Goal: Task Accomplishment & Management: Complete application form

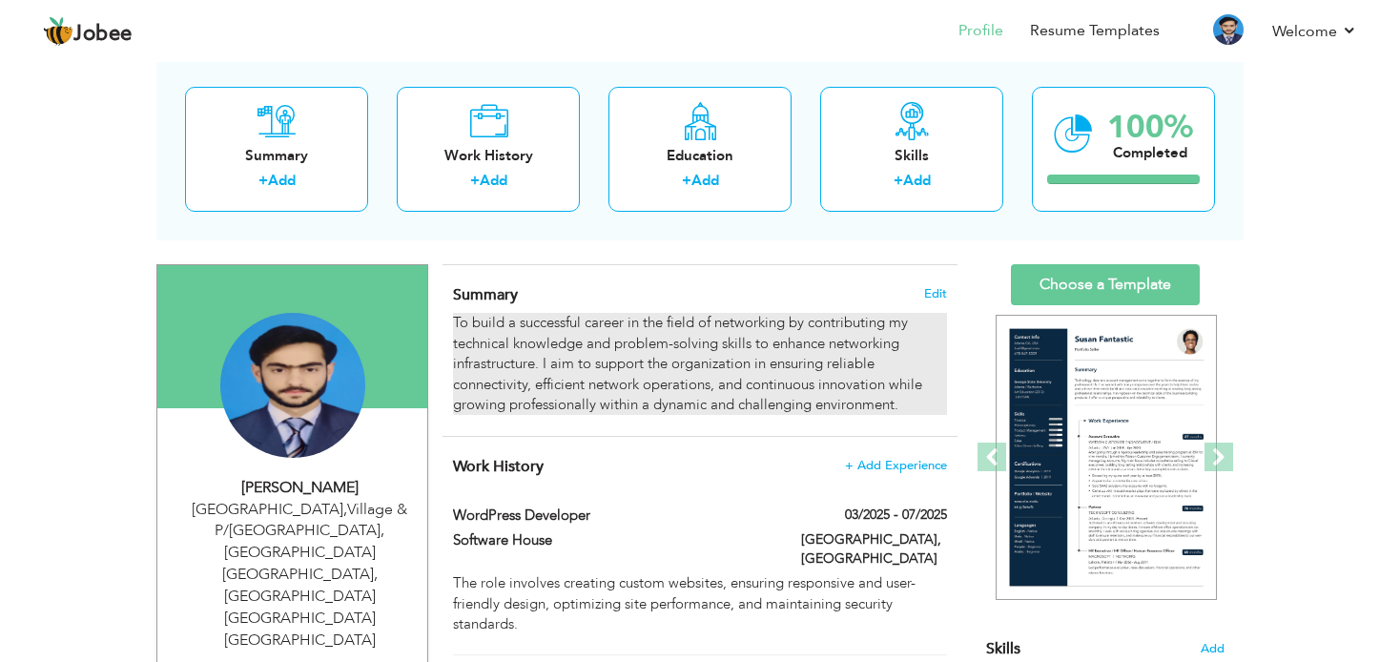
scroll to position [382, 0]
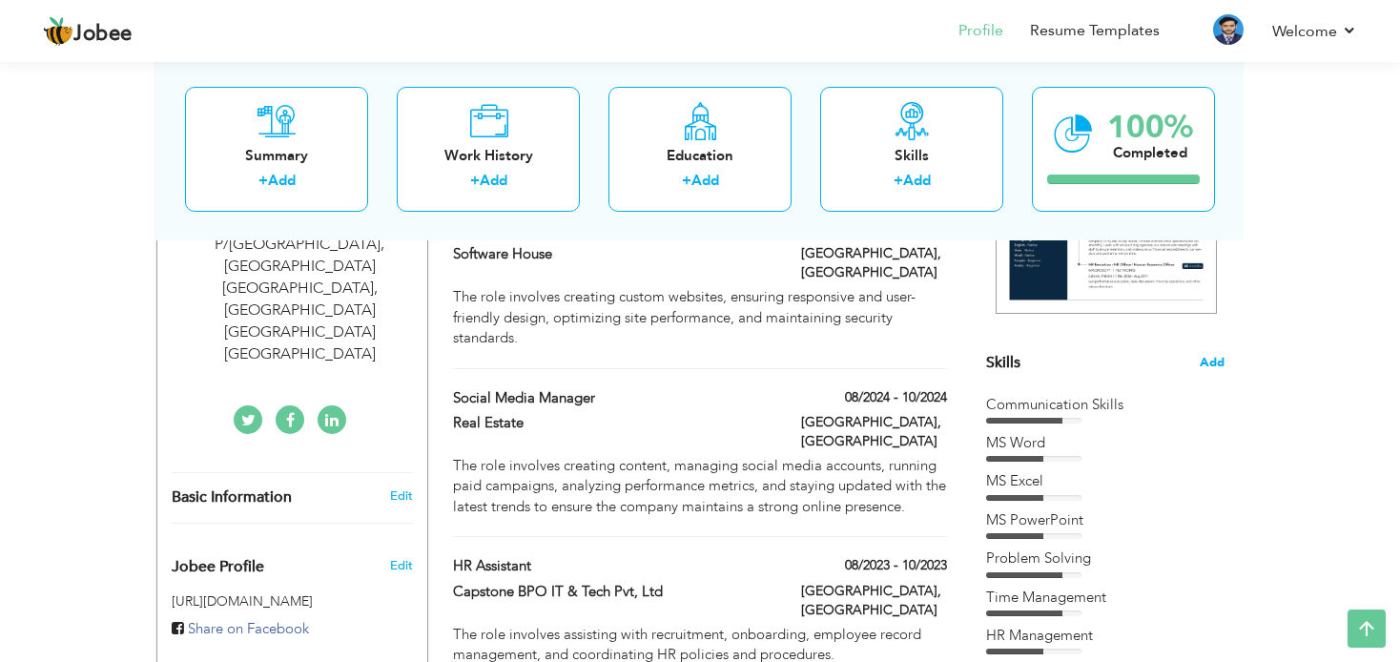
click at [1212, 356] on span "Add" at bounding box center [1212, 363] width 25 height 18
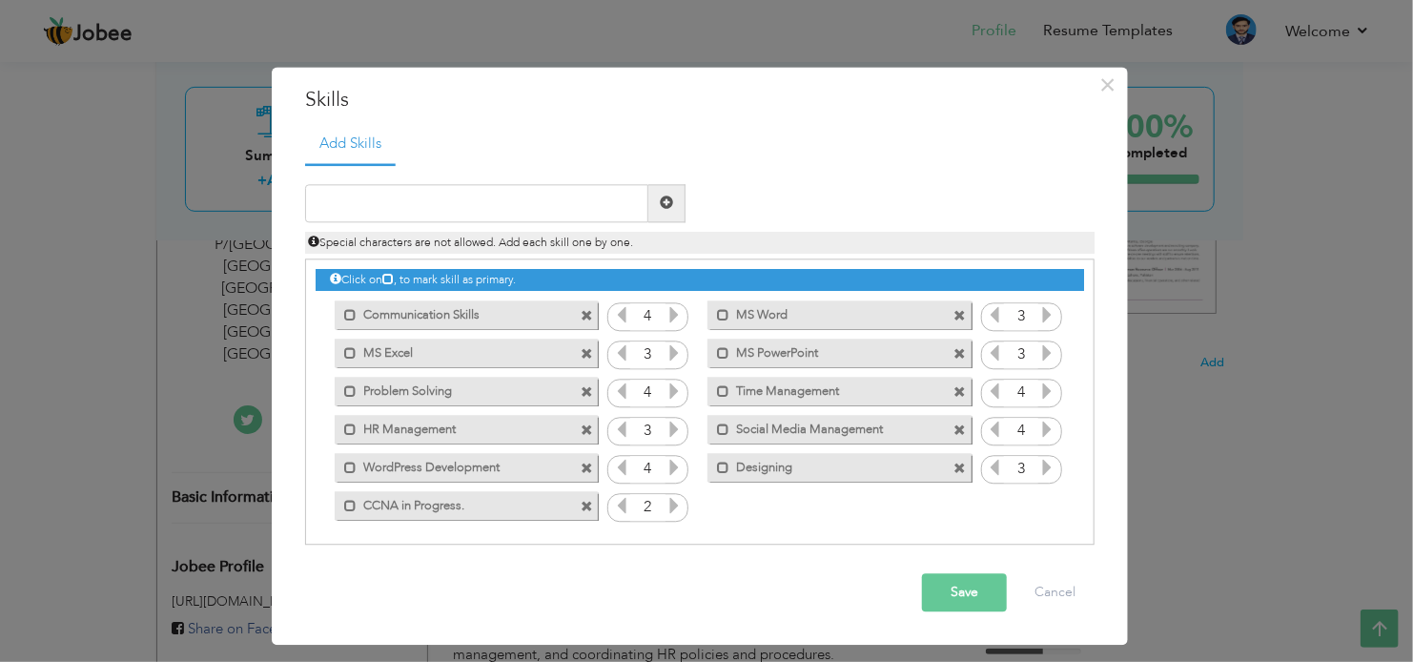
click at [589, 507] on span at bounding box center [587, 508] width 12 height 12
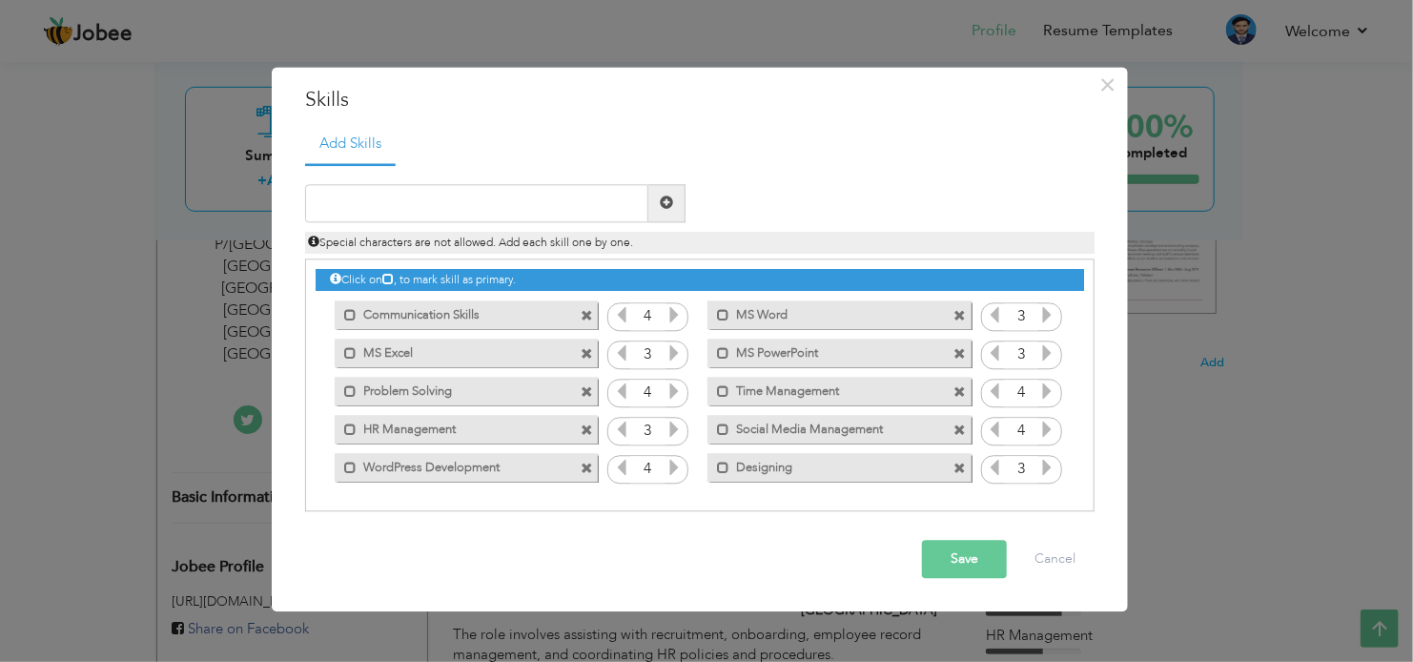
click at [941, 547] on button "Save" at bounding box center [964, 559] width 85 height 38
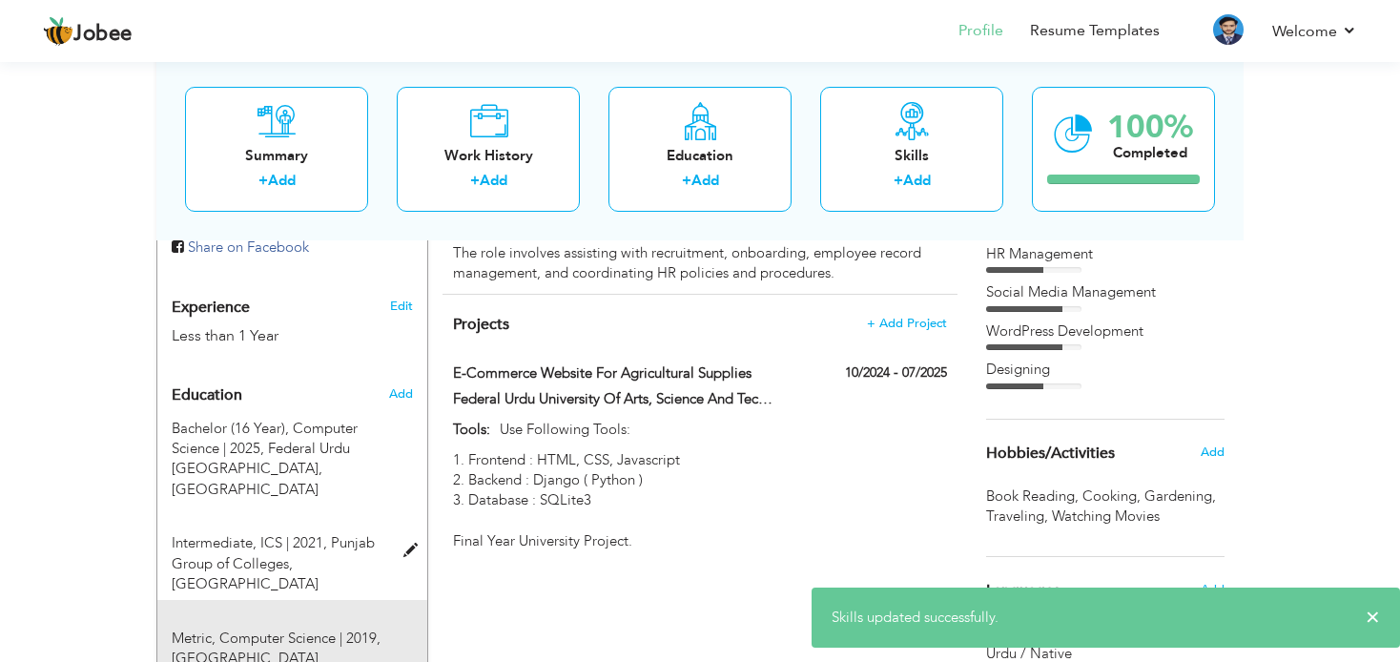
scroll to position [954, 0]
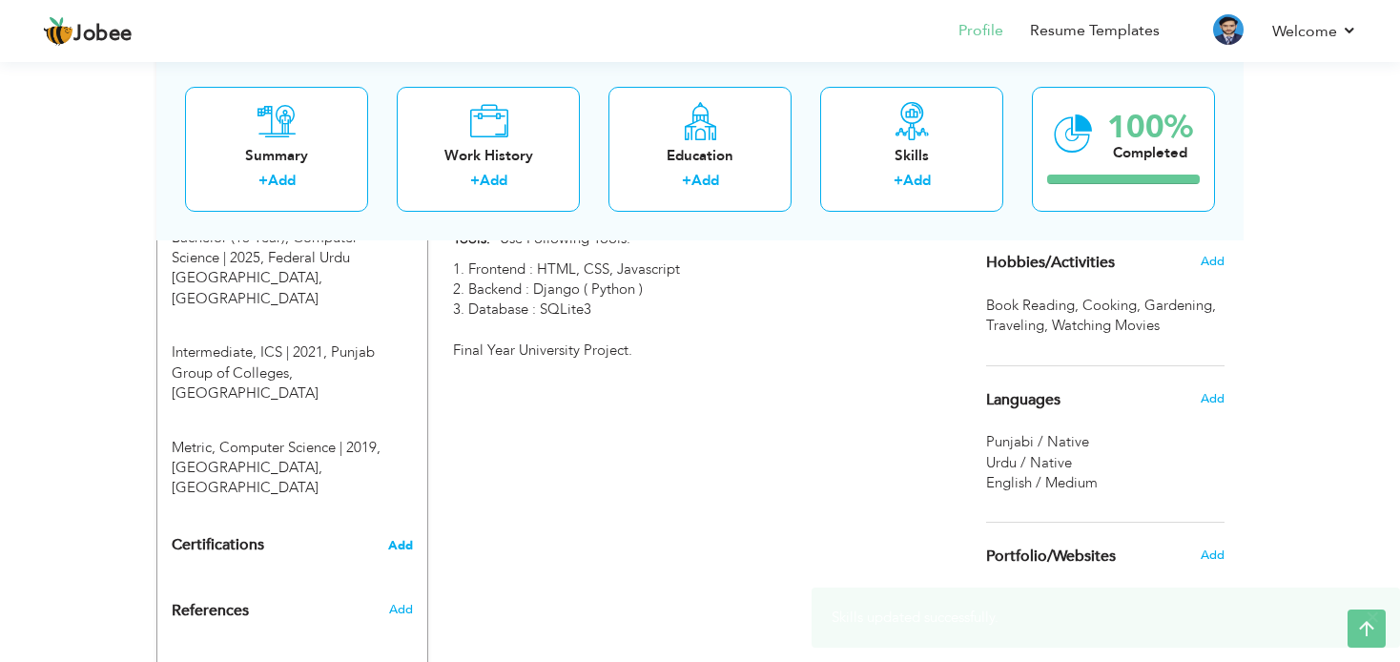
click at [413, 539] on span "Add" at bounding box center [400, 545] width 25 height 13
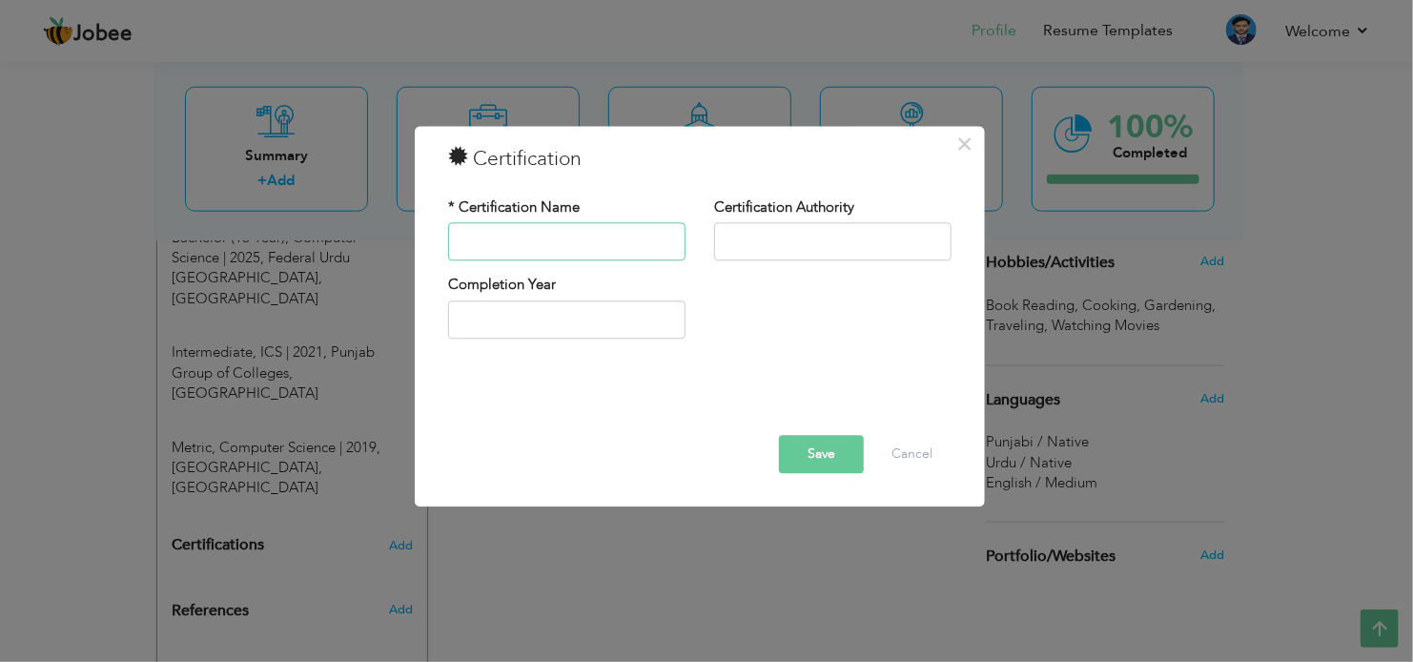
click at [533, 247] on input "text" at bounding box center [566, 242] width 237 height 38
type input "CCNA in Progress."
click at [841, 453] on button "Save" at bounding box center [821, 455] width 85 height 38
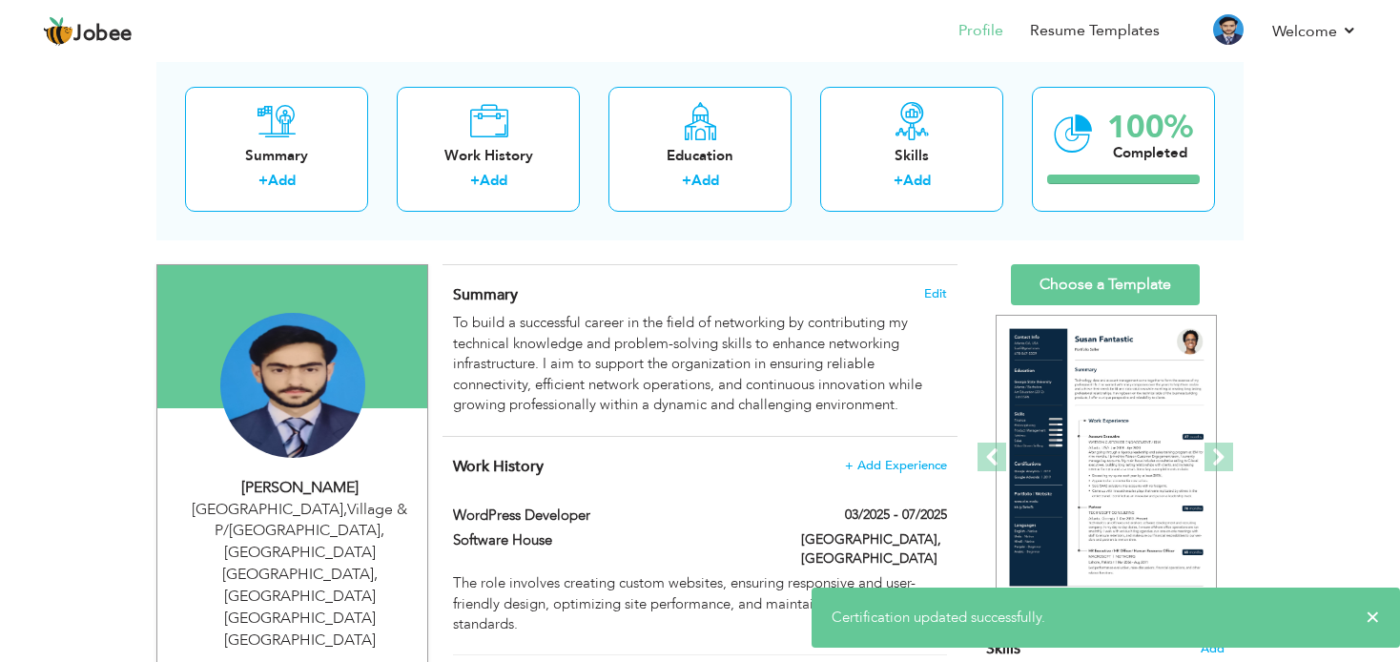
scroll to position [0, 0]
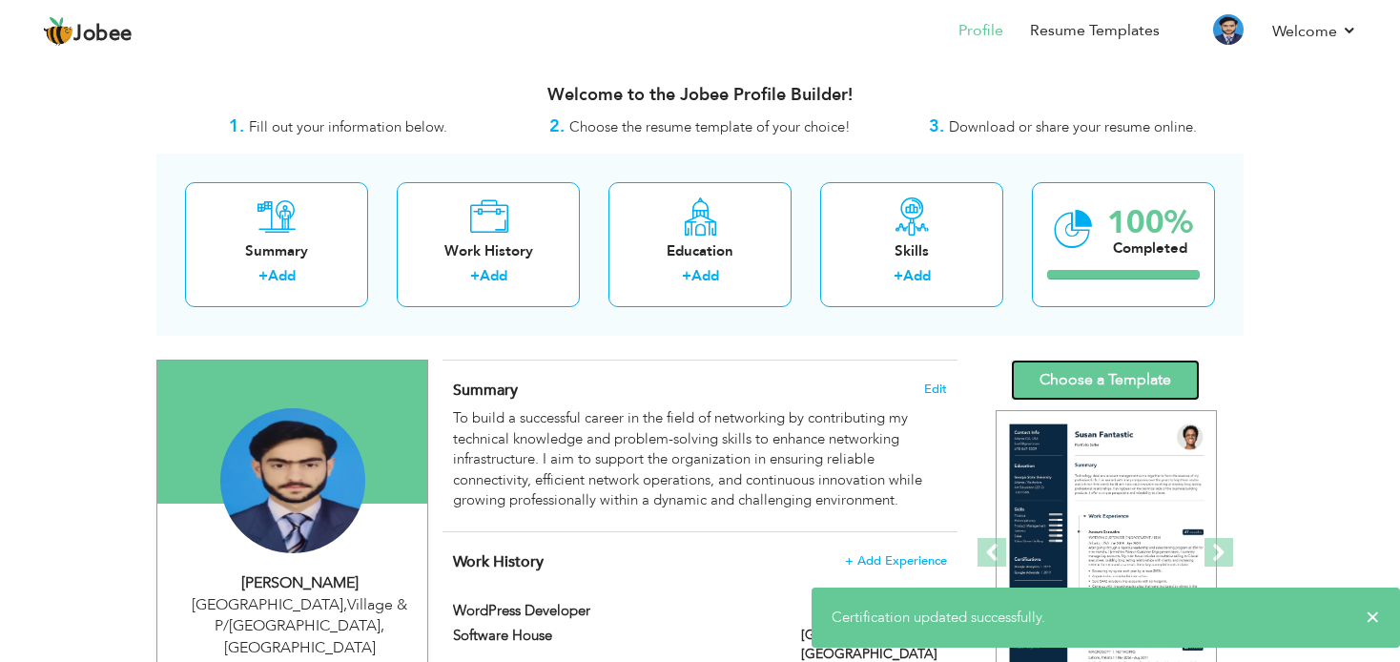
click at [1121, 373] on link "Choose a Template" at bounding box center [1105, 380] width 189 height 41
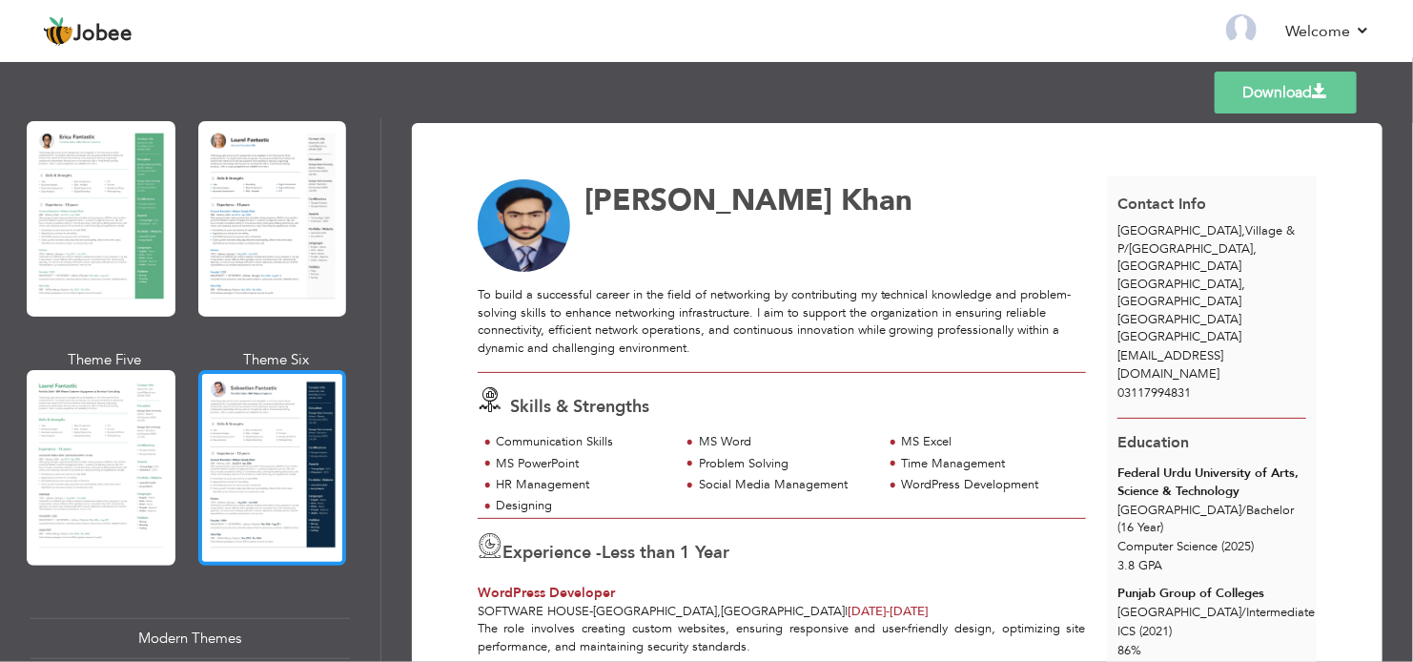
scroll to position [477, 0]
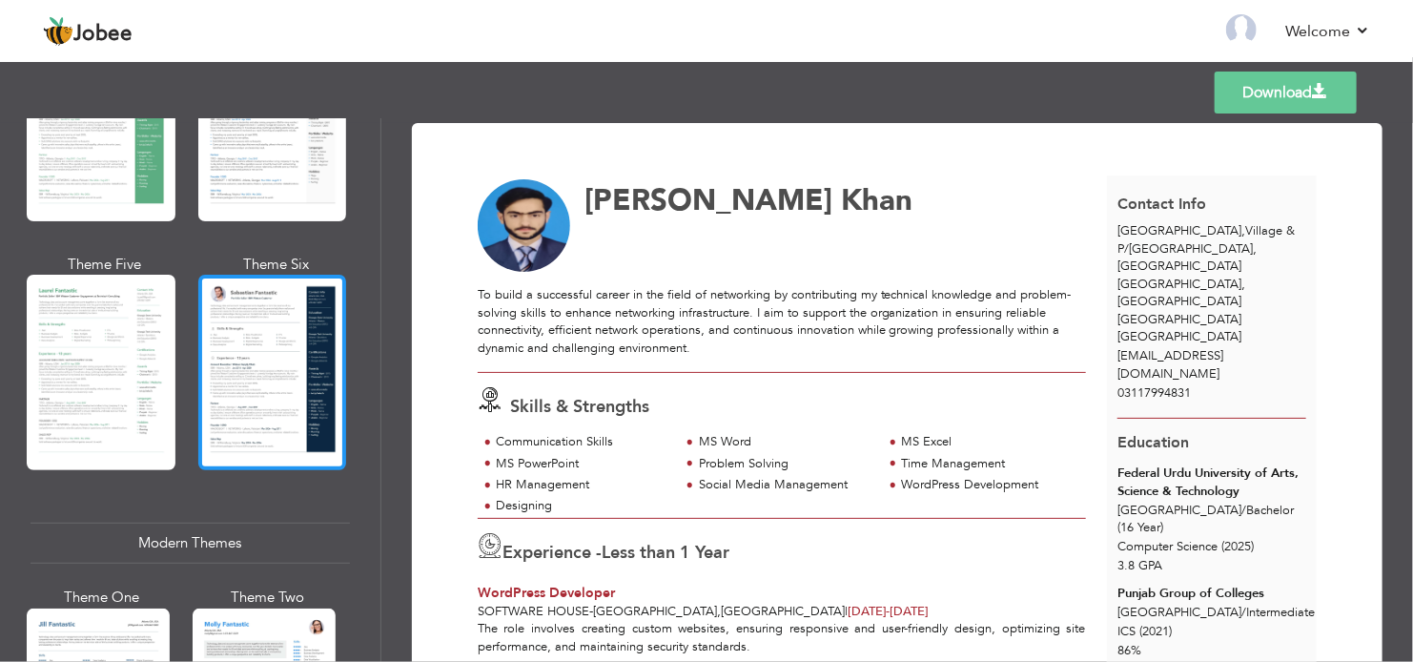
click at [283, 384] on div at bounding box center [272, 373] width 149 height 196
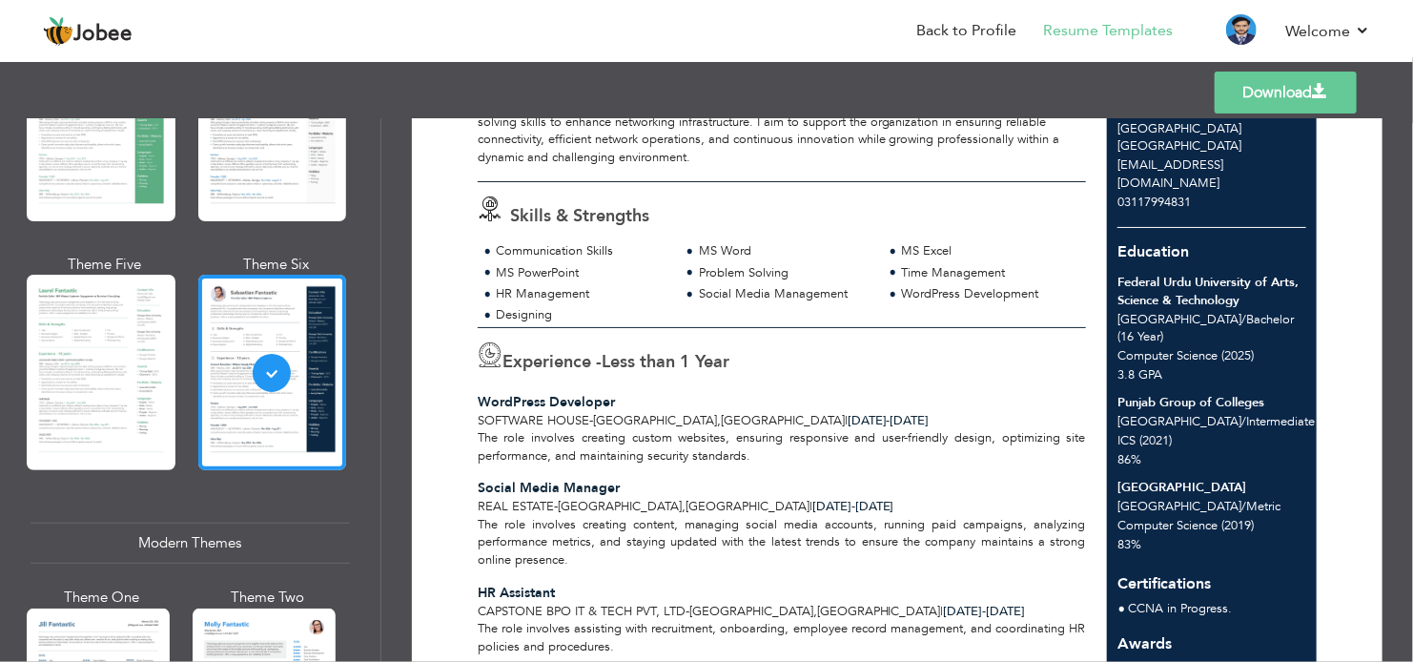
scroll to position [286, 0]
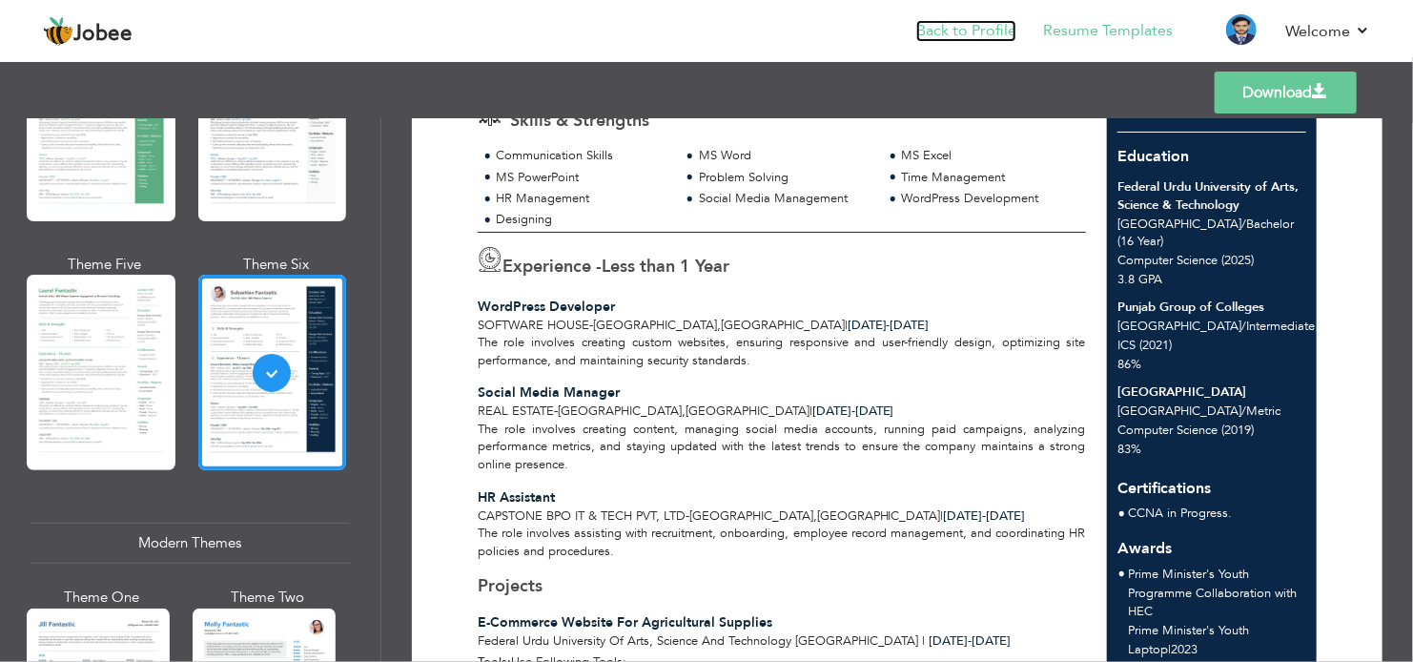
click at [981, 41] on link "Back to Profile" at bounding box center [967, 31] width 100 height 22
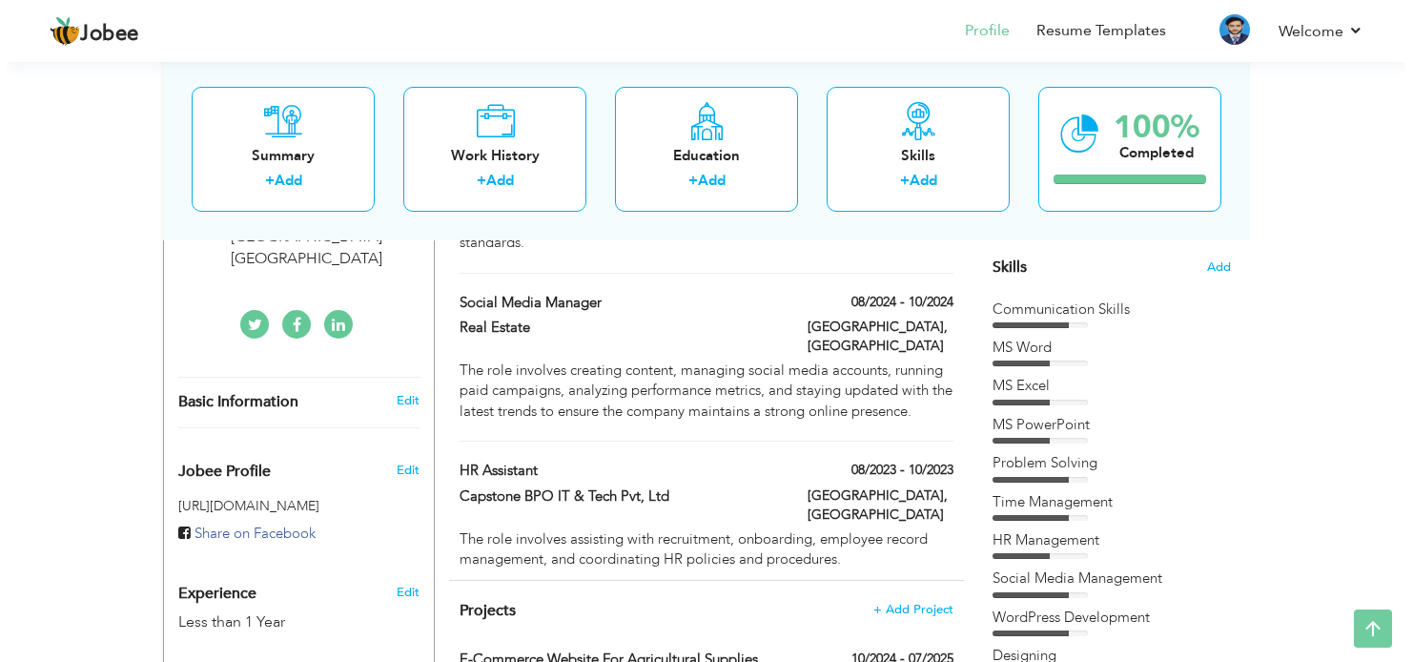
scroll to position [858, 0]
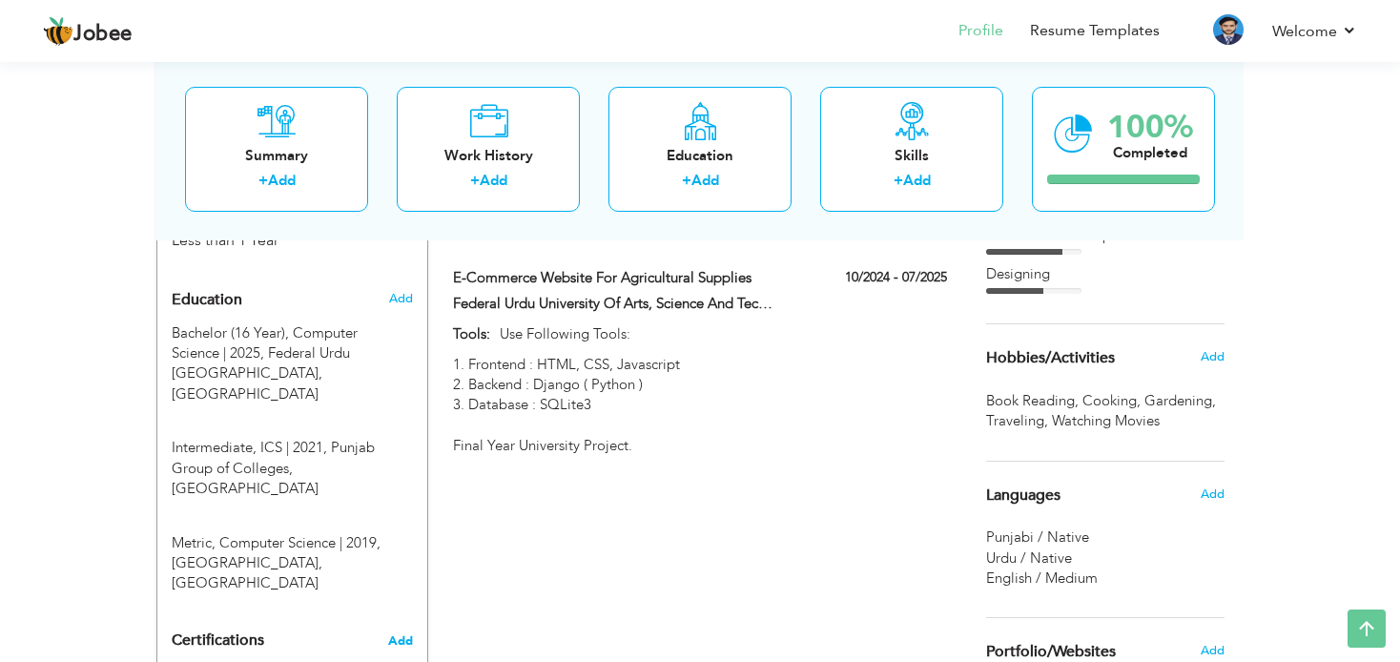
click at [396, 634] on span "Add" at bounding box center [400, 640] width 25 height 13
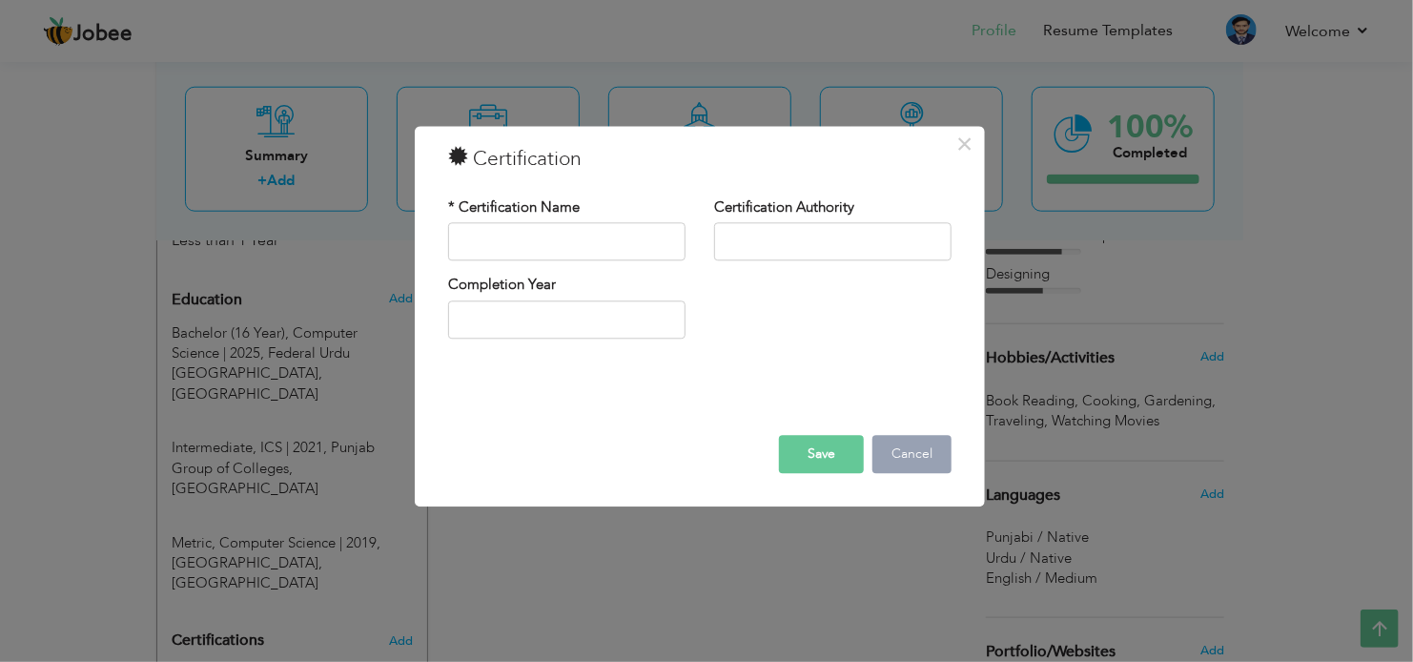
click at [914, 437] on button "Cancel" at bounding box center [912, 455] width 79 height 38
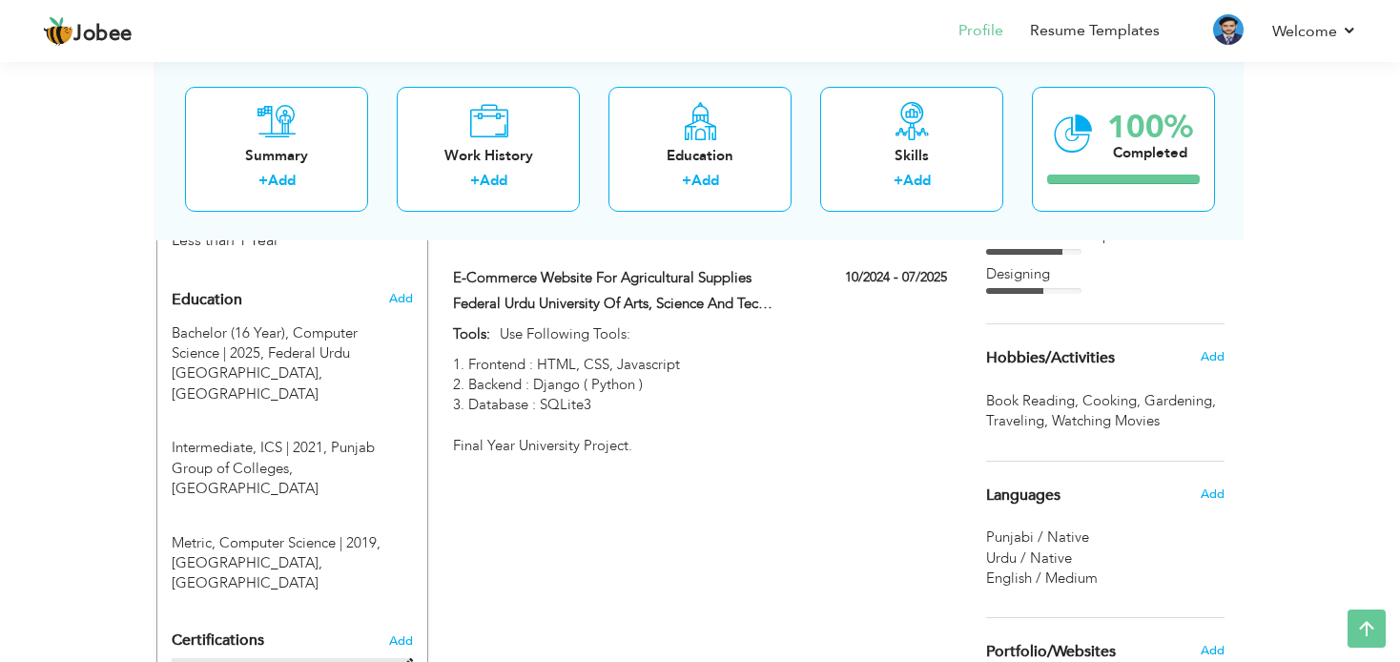
click at [405, 659] on span at bounding box center [406, 666] width 14 height 14
type input "CCNA in Progress."
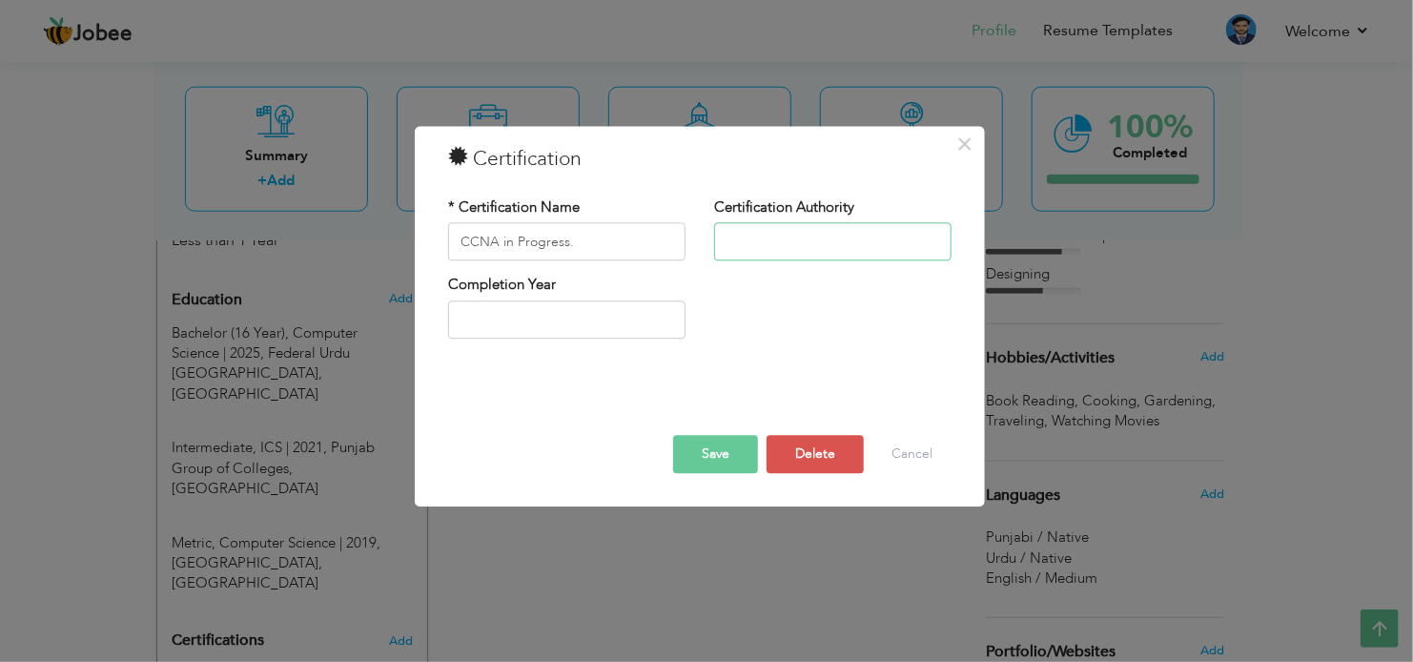
click at [768, 237] on input "text" at bounding box center [832, 242] width 237 height 38
paste input "Cisco Certified Network Associate (CCNA)"
type input "Cisco Certified Network Associate (CCNA)"
type input "2025"
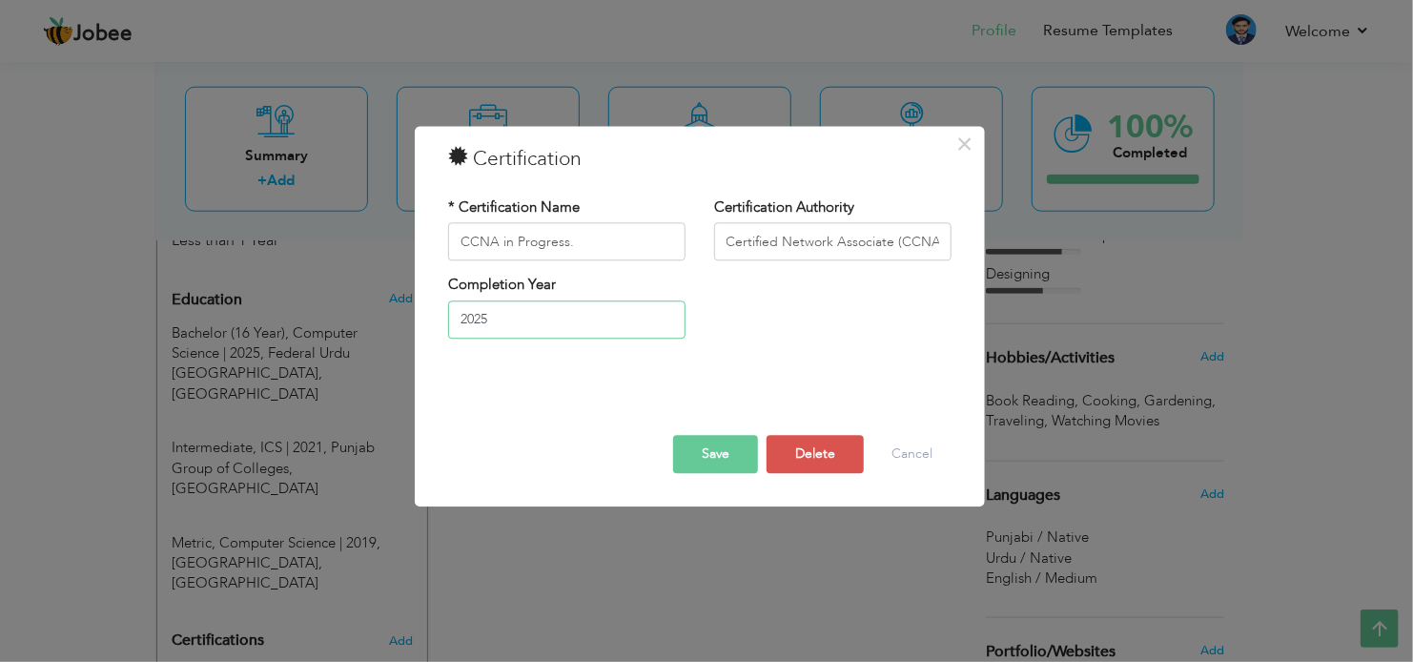
click at [573, 325] on input "2025" at bounding box center [566, 319] width 237 height 38
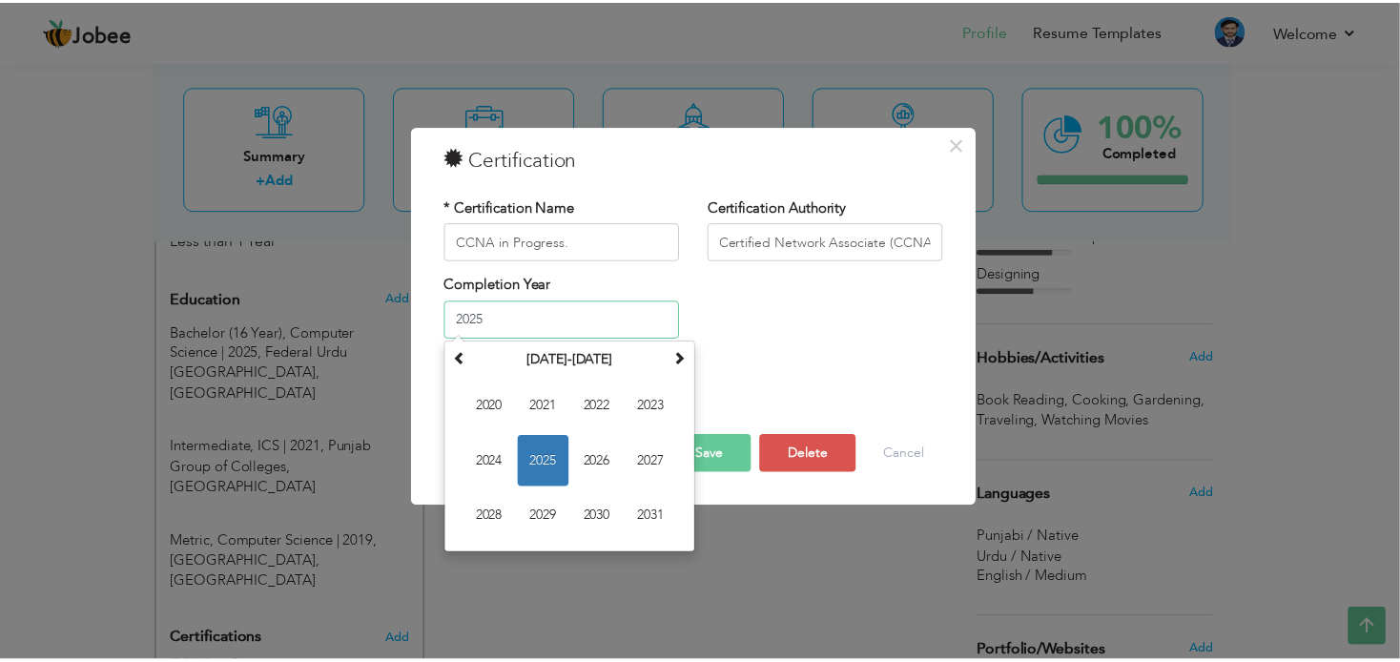
scroll to position [0, 0]
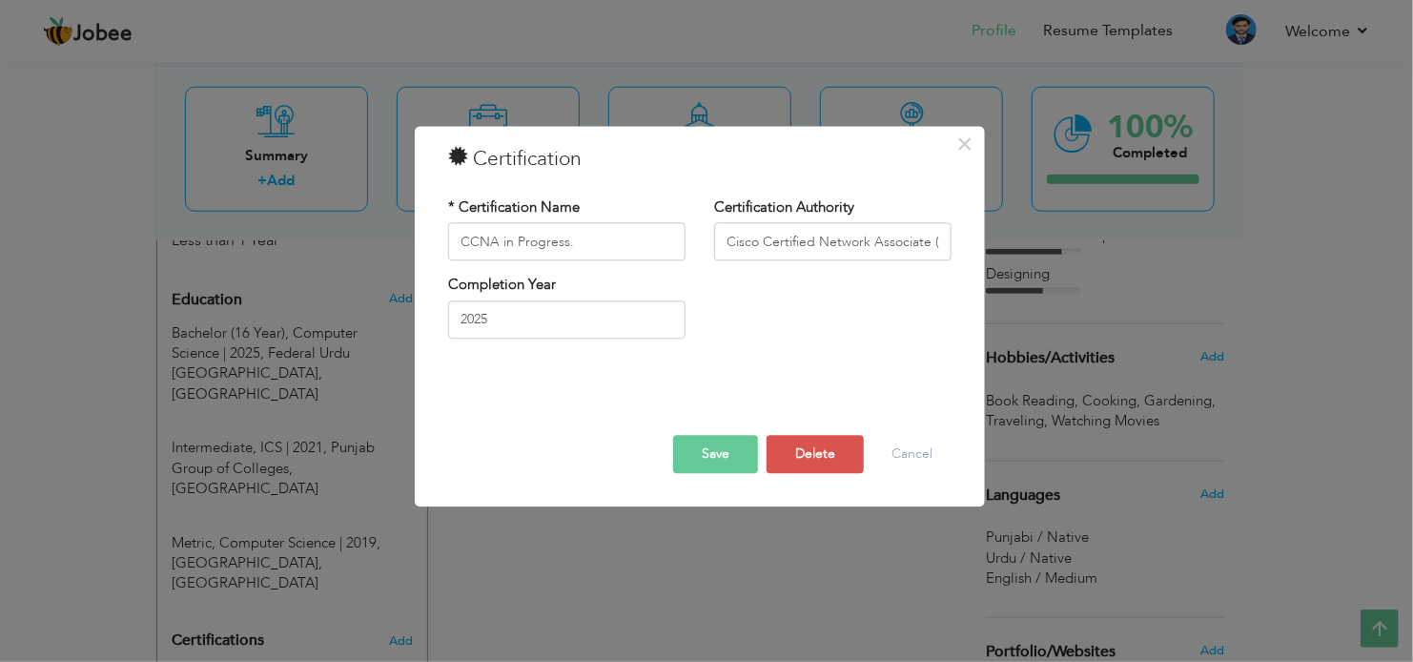
click at [732, 452] on button "Save" at bounding box center [715, 455] width 85 height 38
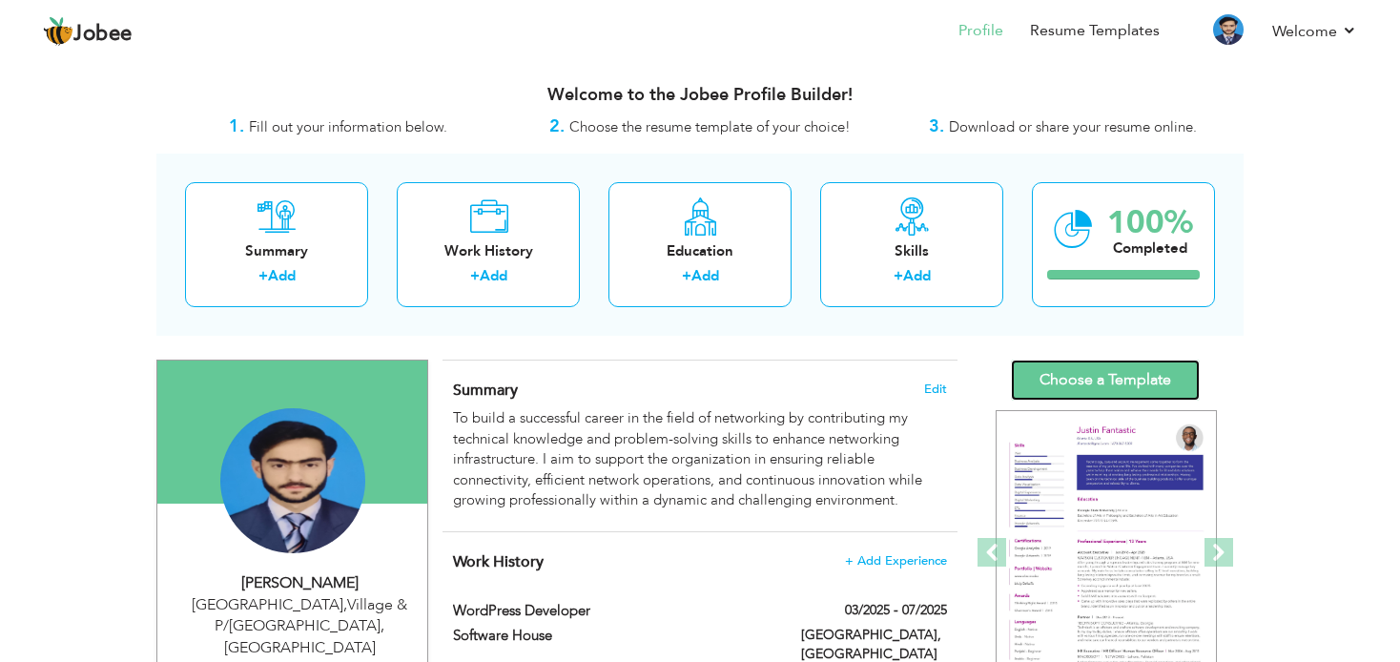
click at [1113, 380] on link "Choose a Template" at bounding box center [1105, 380] width 189 height 41
